Goal: Task Accomplishment & Management: Manage account settings

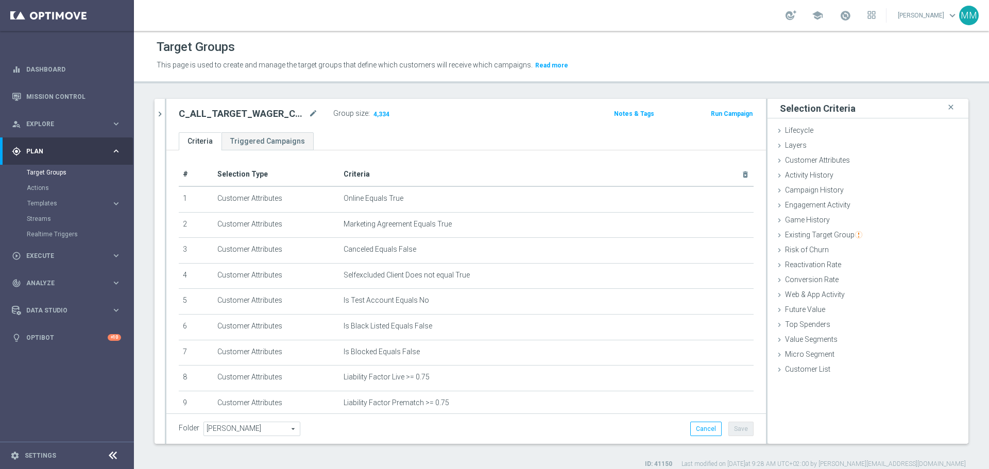
scroll to position [419, 0]
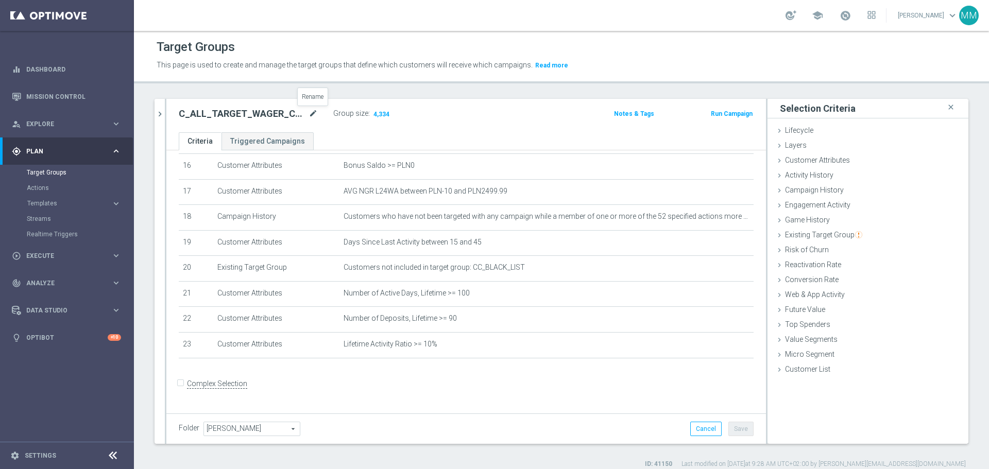
click at [315, 113] on icon "mode_edit" at bounding box center [312, 114] width 9 height 12
click at [292, 114] on input "C_ALL_TARGET_WAGER_CC LM 50% do 300 PLN_150925" at bounding box center [248, 115] width 139 height 14
click at [293, 122] on input "C_ALL_TARGET_WAGER_CC LM 50% do 300 PLN_150925" at bounding box center [248, 115] width 139 height 14
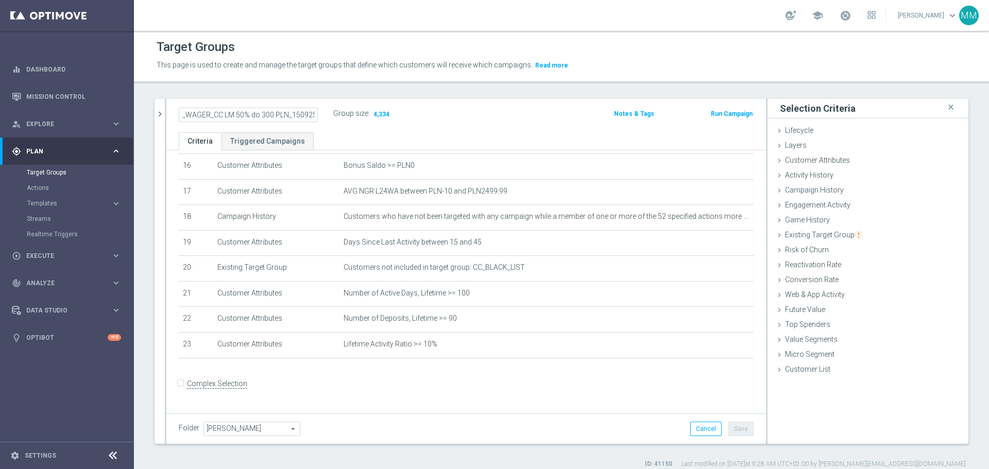
click at [293, 122] on input "C_ALL_TARGET_WAGER_CC LM 50% do 300 PLN_150925" at bounding box center [248, 115] width 139 height 14
